Goal: Task Accomplishment & Management: Complete application form

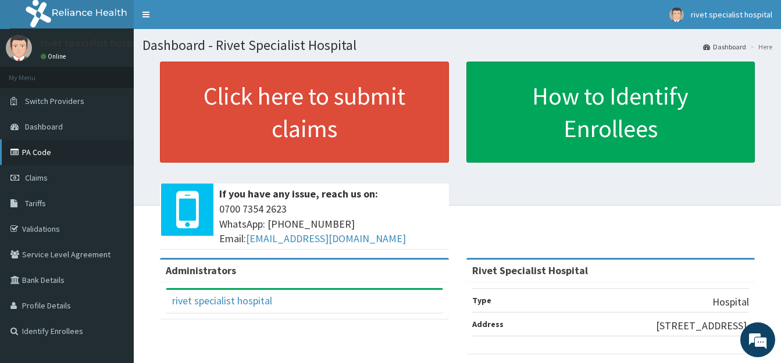
click at [62, 156] on link "PA Code" at bounding box center [67, 153] width 134 height 26
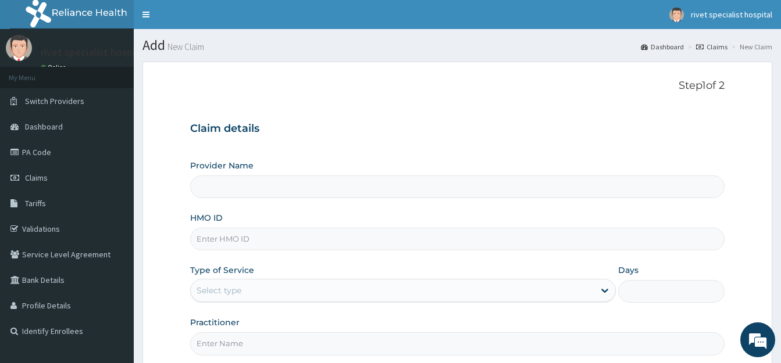
type input "Rivet Specialist Hospital"
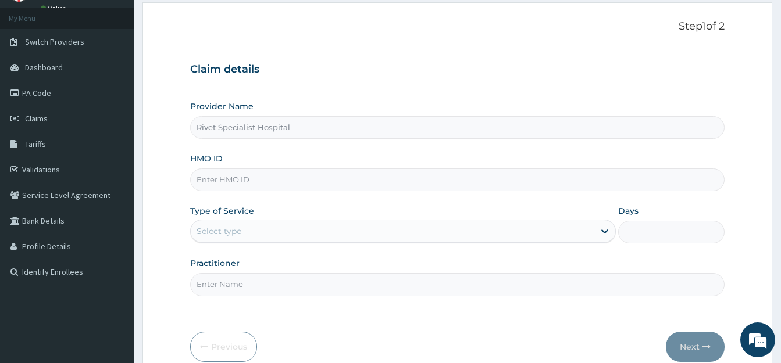
click at [264, 185] on input "HMO ID" at bounding box center [457, 180] width 534 height 23
type input "osl/10135/a"
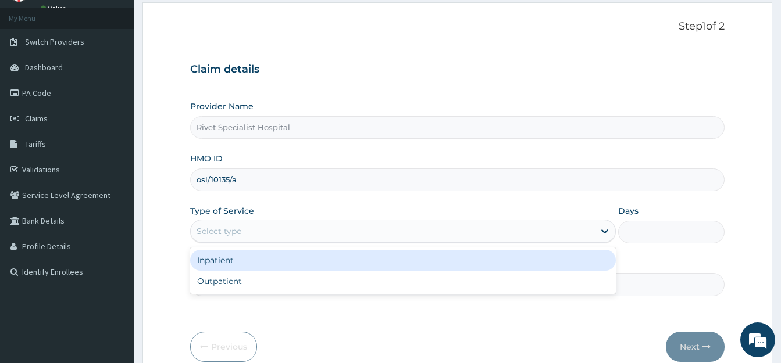
click at [291, 235] on div "Select type" at bounding box center [393, 231] width 404 height 19
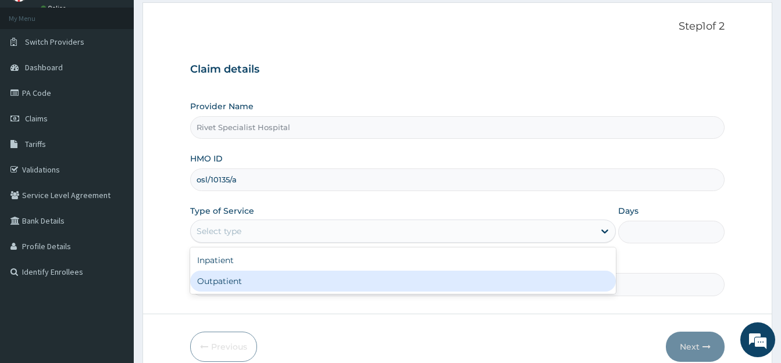
click at [270, 281] on div "Outpatient" at bounding box center [403, 281] width 426 height 21
type input "1"
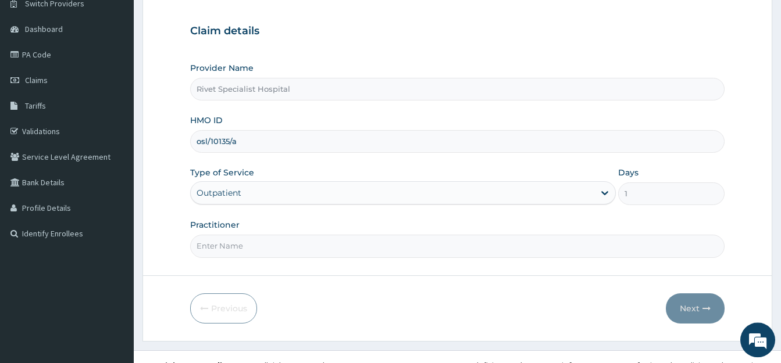
scroll to position [115, 0]
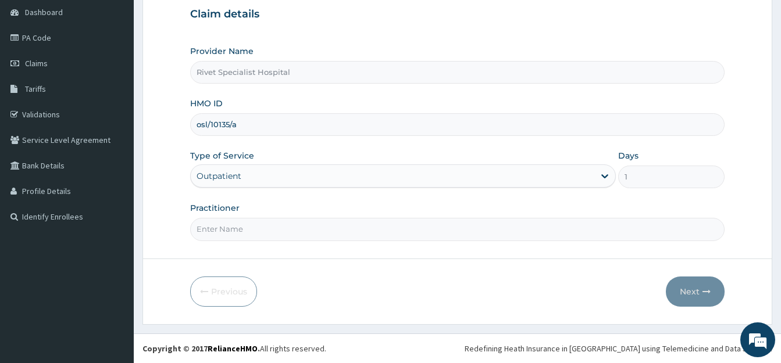
click at [262, 235] on input "Practitioner" at bounding box center [457, 229] width 534 height 23
type input "ade"
click at [699, 296] on button "Next" at bounding box center [695, 292] width 59 height 30
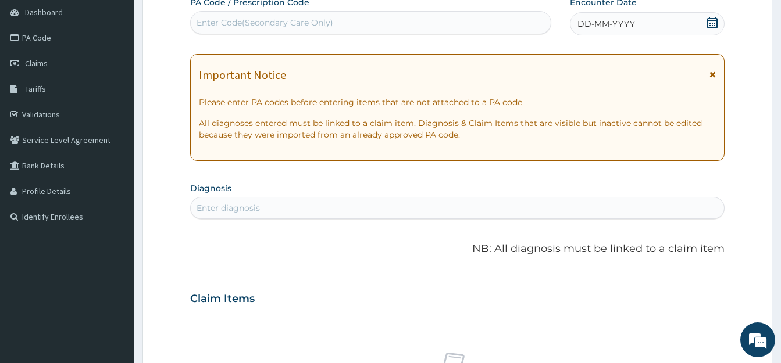
click at [711, 17] on icon at bounding box center [712, 23] width 12 height 12
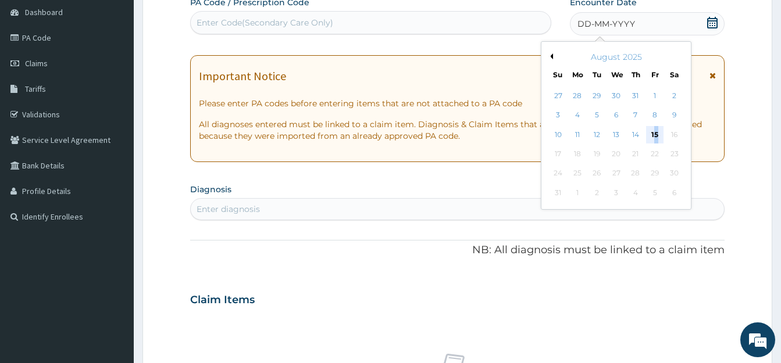
click at [656, 133] on div "15" at bounding box center [654, 134] width 17 height 17
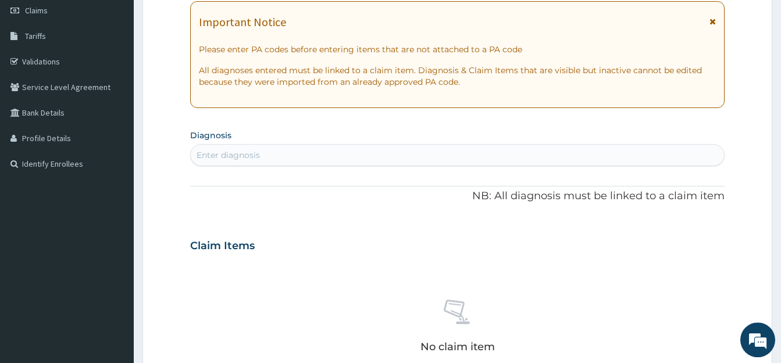
scroll to position [233, 0]
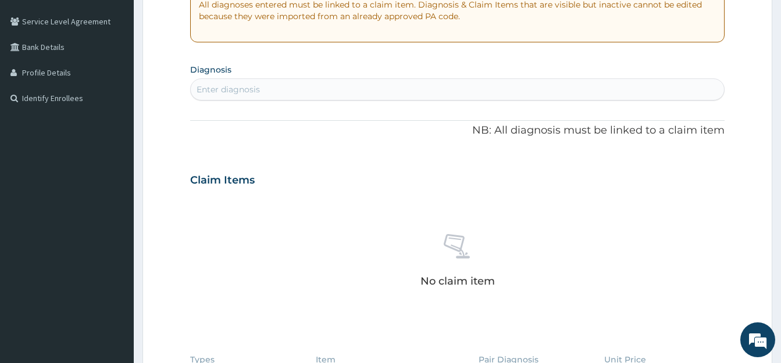
click at [346, 92] on div "Enter diagnosis" at bounding box center [457, 89] width 533 height 19
type input "htn"
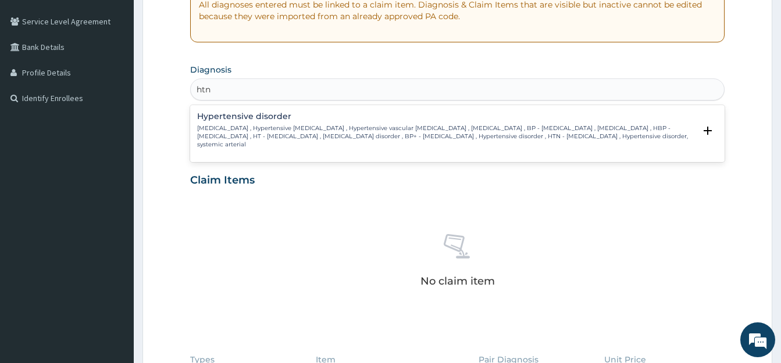
click at [341, 125] on p "High blood pressure , Hypertensive vascular disease , Hypertensive vascular deg…" at bounding box center [446, 136] width 498 height 25
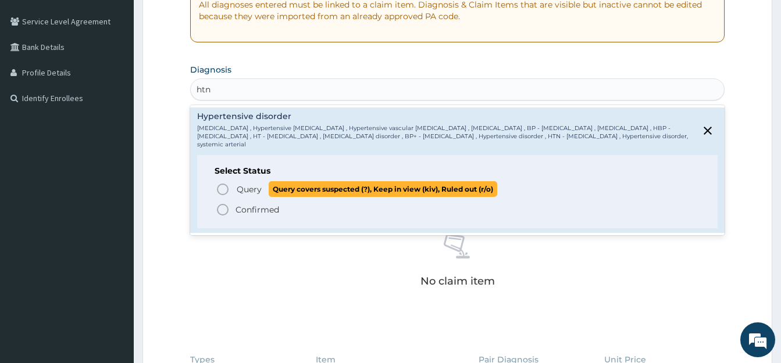
click at [225, 190] on icon "status option query" at bounding box center [223, 190] width 14 height 14
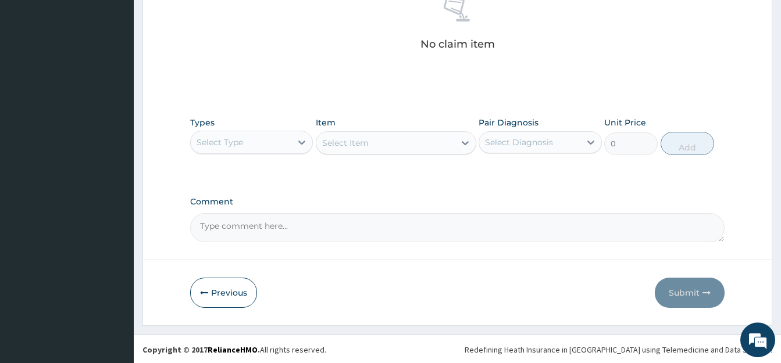
scroll to position [475, 0]
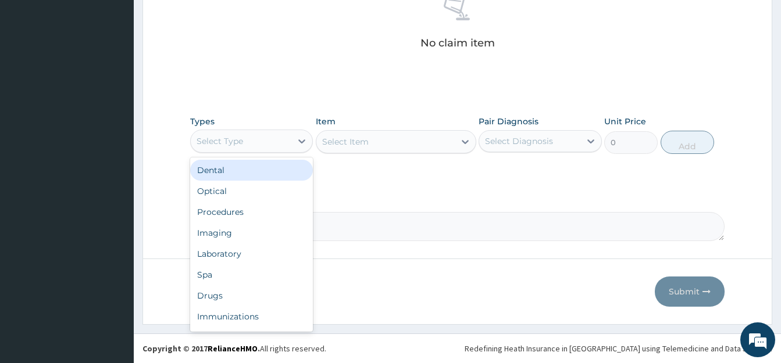
click at [275, 142] on div "Select Type" at bounding box center [241, 141] width 101 height 19
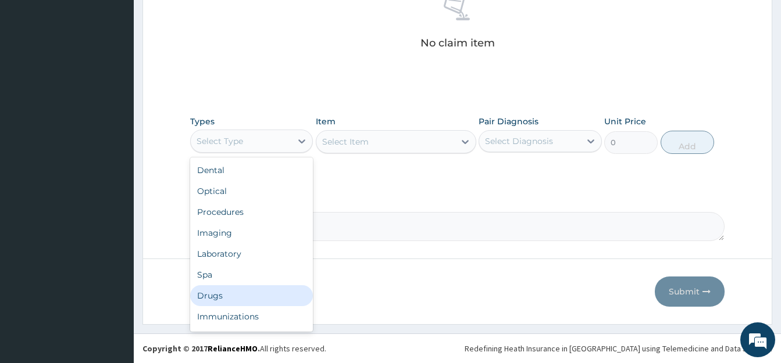
click at [227, 292] on div "Drugs" at bounding box center [251, 295] width 123 height 21
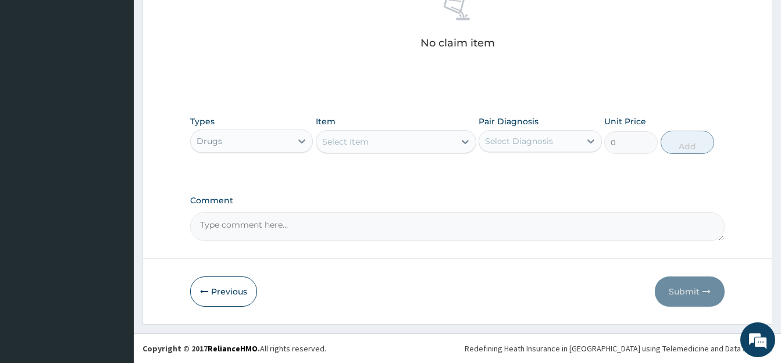
click at [357, 143] on div "Select Item" at bounding box center [345, 142] width 47 height 12
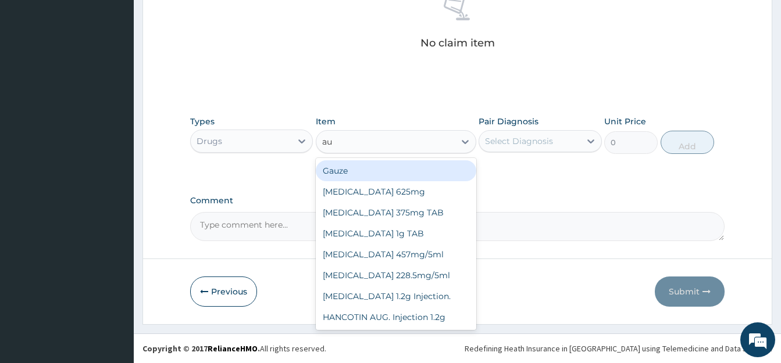
type input "aug"
click at [387, 176] on div "AUGMENTIN 625mg" at bounding box center [396, 170] width 160 height 21
type input "886.875"
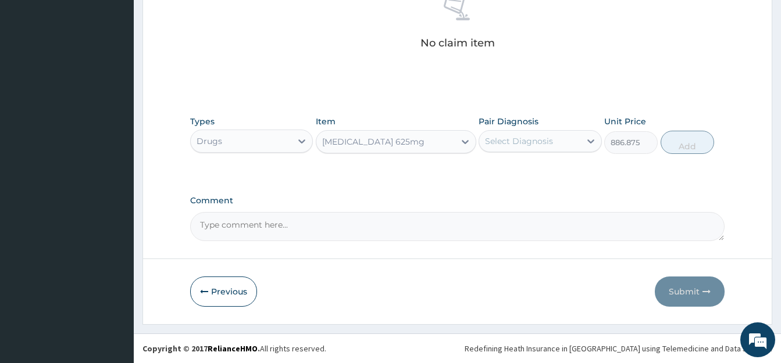
click at [417, 2] on div "No claim item" at bounding box center [457, 25] width 534 height 134
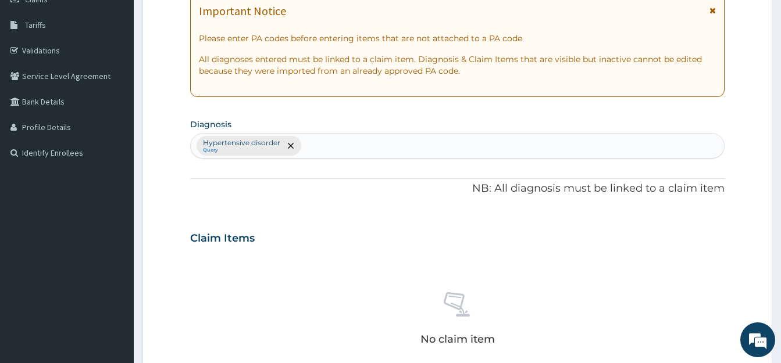
scroll to position [1, 0]
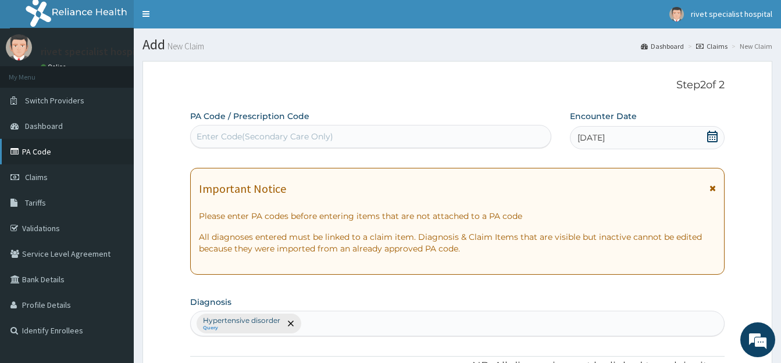
click at [28, 154] on link "PA Code" at bounding box center [67, 152] width 134 height 26
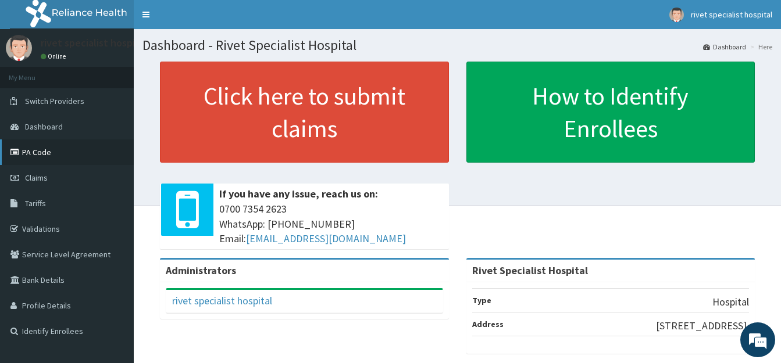
click at [41, 155] on link "PA Code" at bounding box center [67, 153] width 134 height 26
